Goal: Find specific page/section: Find specific page/section

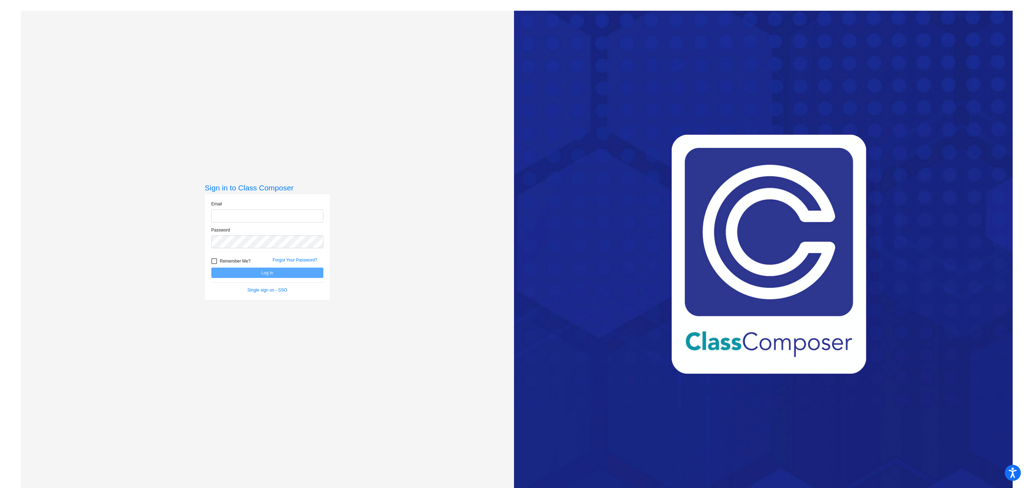
type input "[EMAIL_ADDRESS][DOMAIN_NAME]"
click at [285, 271] on button "Log In" at bounding box center [267, 272] width 112 height 10
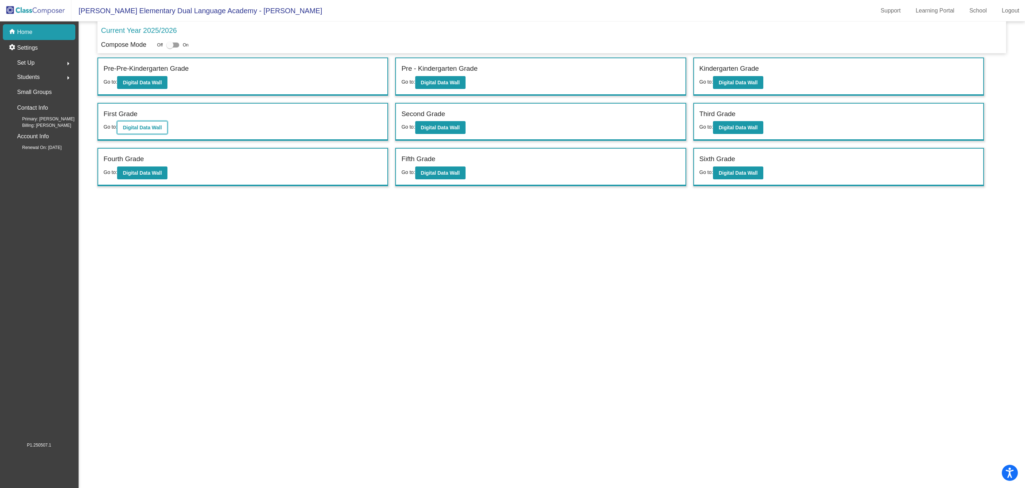
click at [160, 127] on b "Digital Data Wall" at bounding box center [142, 128] width 39 height 6
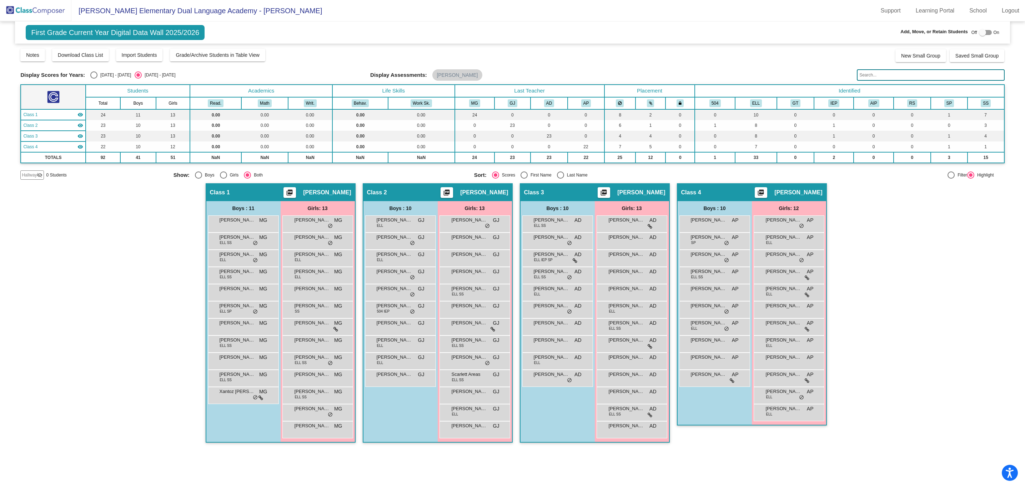
click at [66, 37] on span "First Grade Current Year Digital Data Wall 2025/2026" at bounding box center [115, 32] width 179 height 15
click at [50, 12] on img at bounding box center [35, 10] width 71 height 21
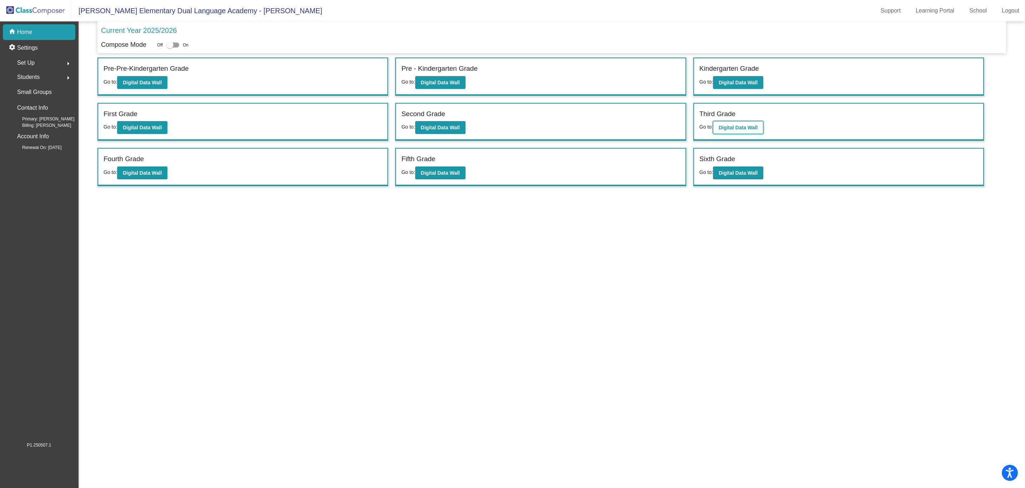
click at [741, 125] on b "Digital Data Wall" at bounding box center [737, 128] width 39 height 6
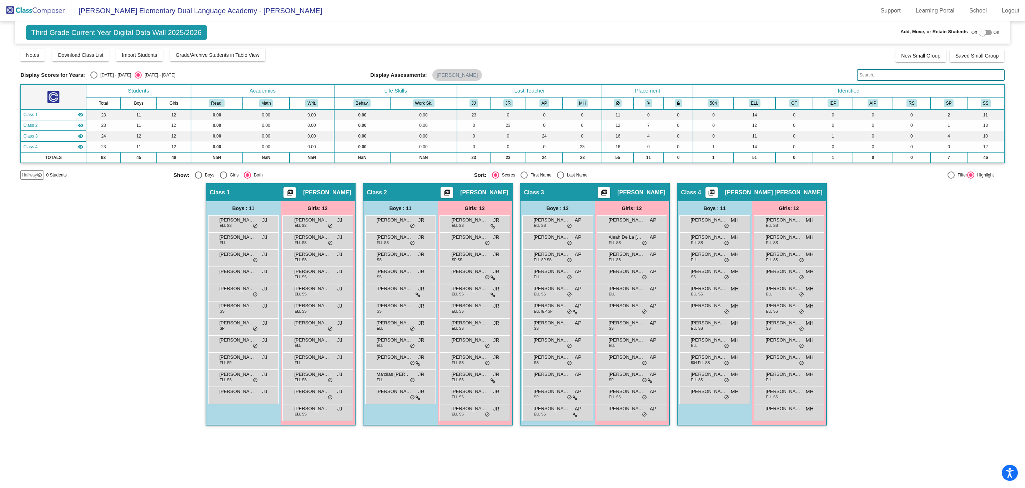
click at [879, 77] on input "text" at bounding box center [930, 74] width 147 height 11
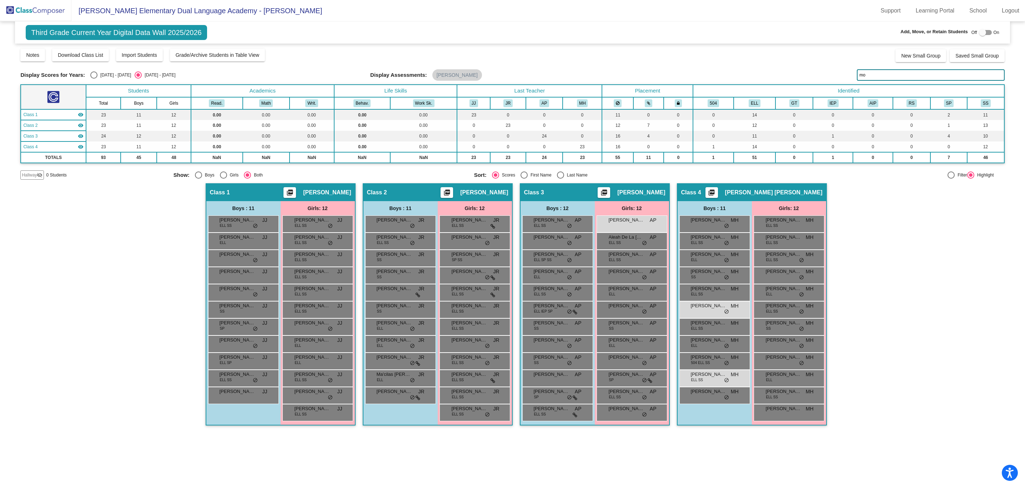
type input "m"
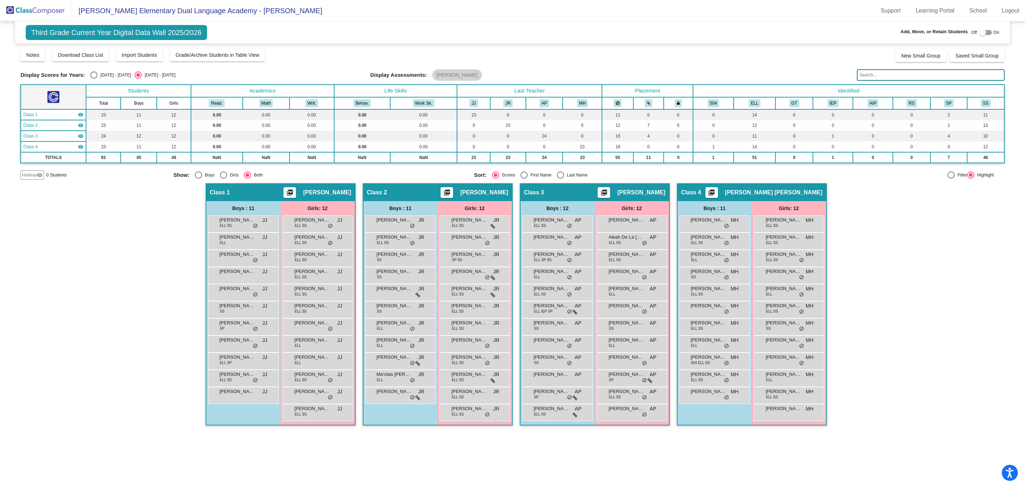
click at [921, 78] on input "text" at bounding box center [930, 74] width 147 height 11
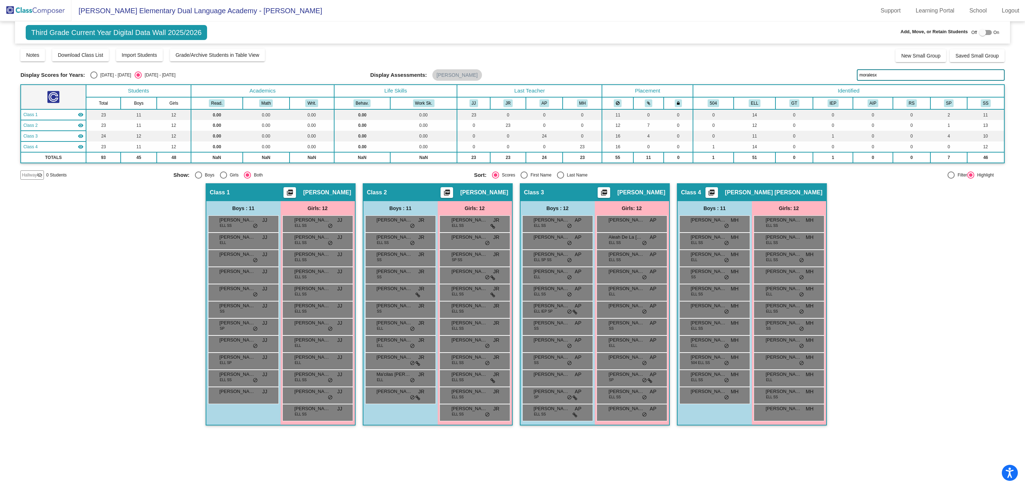
click at [894, 75] on input "moralesx" at bounding box center [930, 74] width 147 height 11
drag, startPoint x: 891, startPoint y: 73, endPoint x: 854, endPoint y: 76, distance: 36.6
click at [854, 76] on div "Display Scores for Years: [DATE] - [DATE] [DATE] - [DATE] Display Assessments: …" at bounding box center [512, 74] width 984 height 11
click at [879, 76] on input "[PERSON_NAME]" at bounding box center [930, 74] width 147 height 11
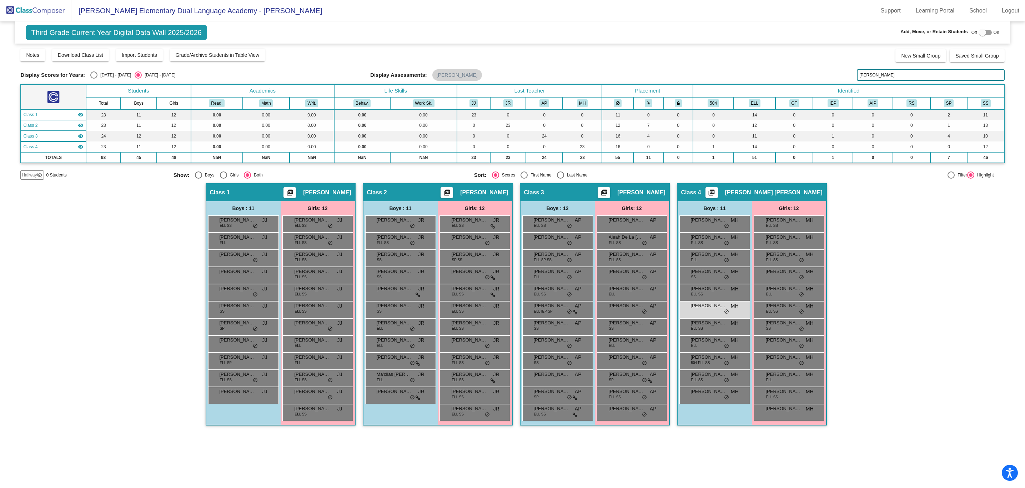
click at [879, 76] on input "[PERSON_NAME]" at bounding box center [930, 74] width 147 height 11
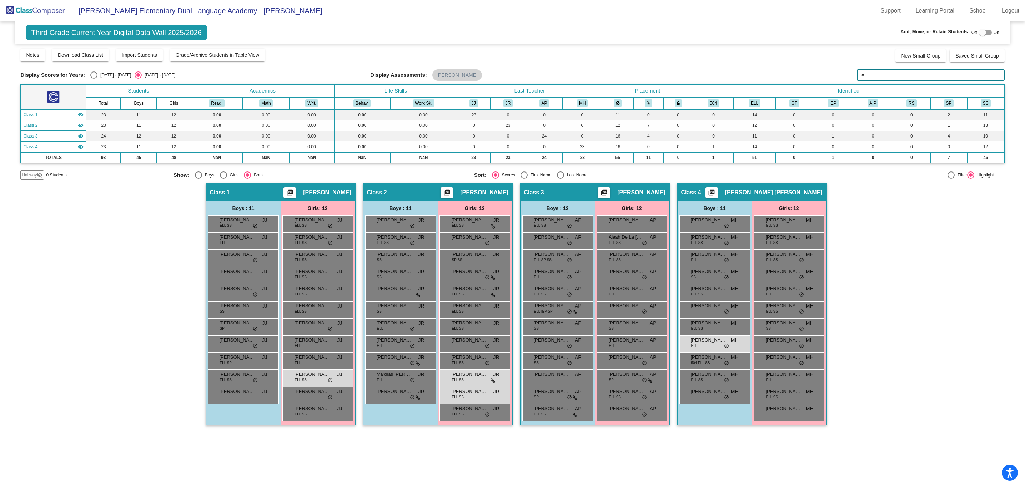
type input "n"
